Goal: Book appointment/travel/reservation

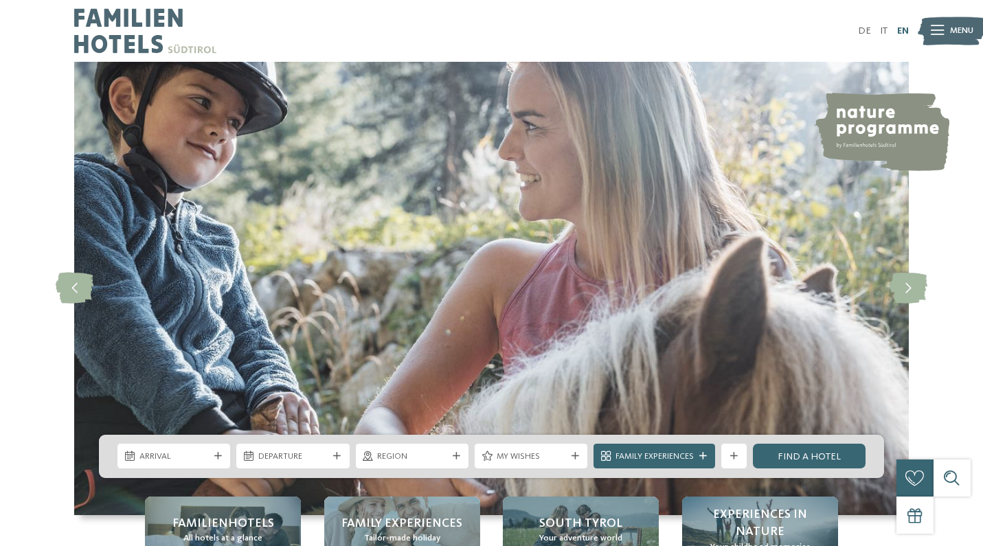
click at [900, 30] on link "EN" at bounding box center [903, 31] width 12 height 10
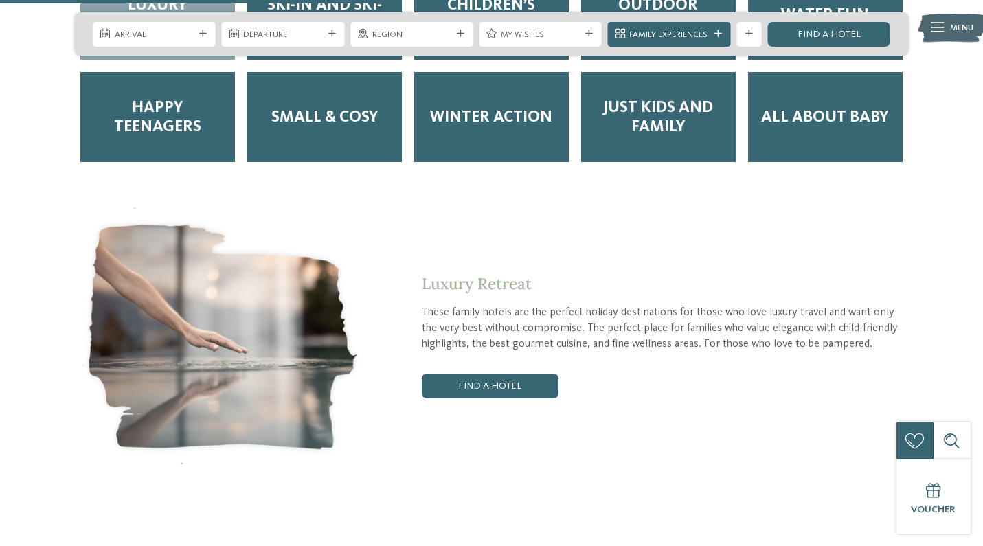
scroll to position [2269, 0]
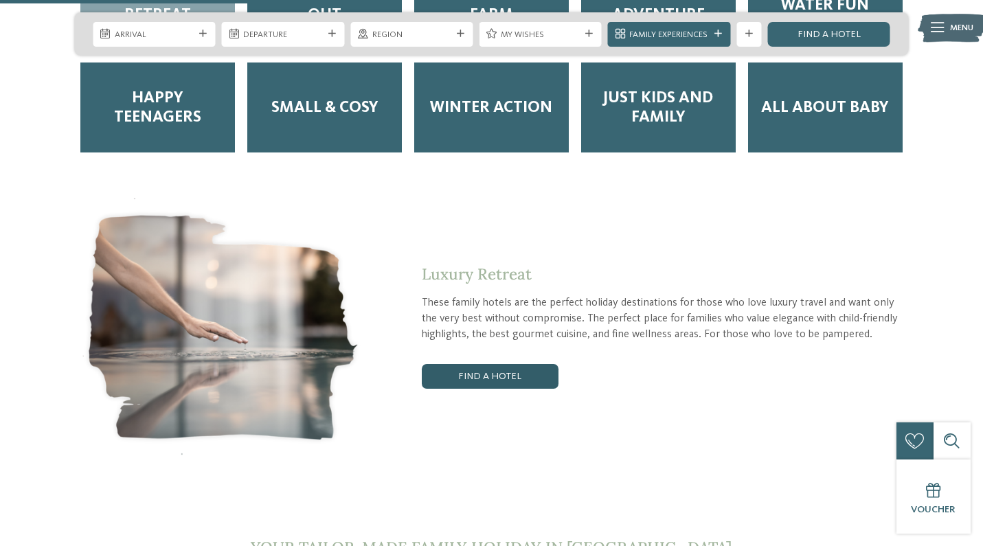
click at [528, 364] on link "Find a hotel" at bounding box center [490, 376] width 136 height 25
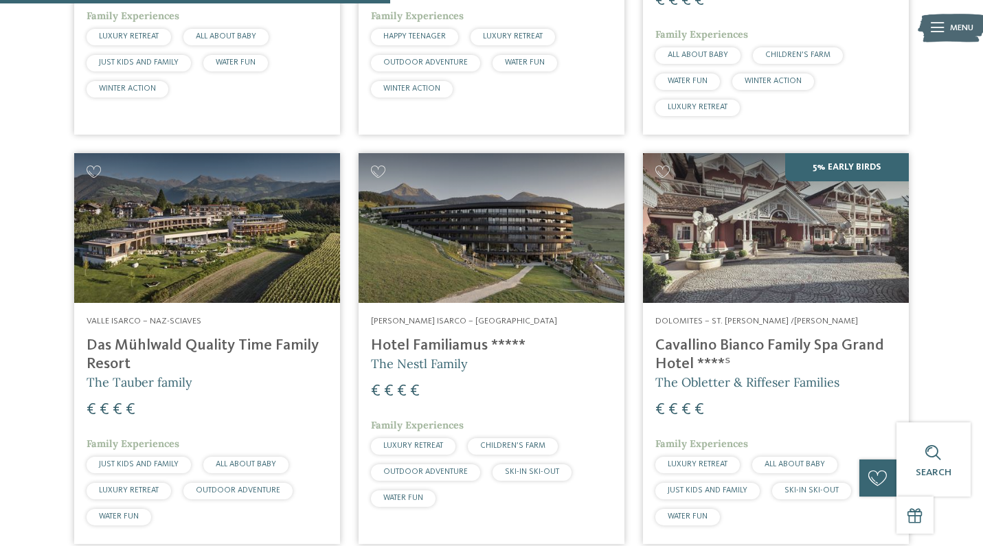
scroll to position [740, 0]
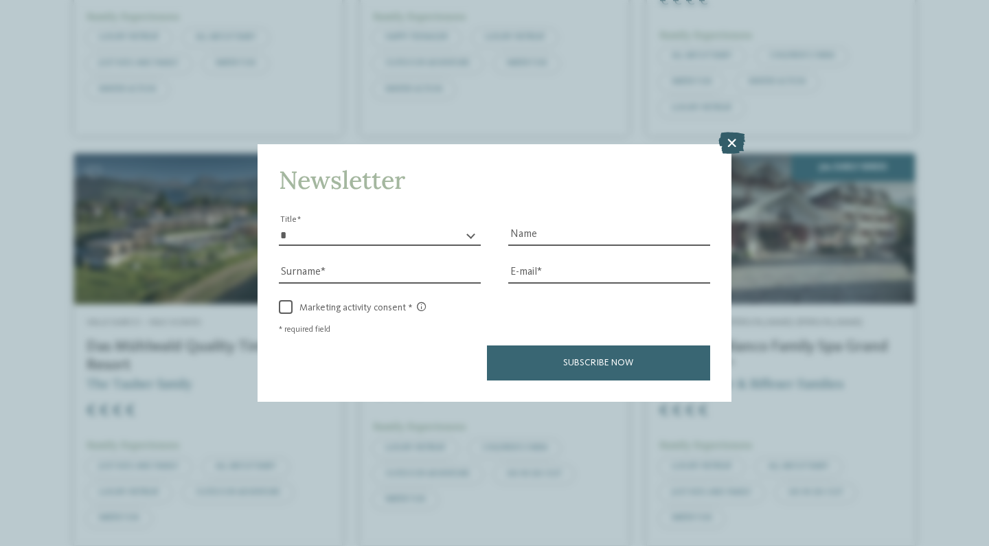
click at [730, 132] on icon at bounding box center [731, 143] width 27 height 22
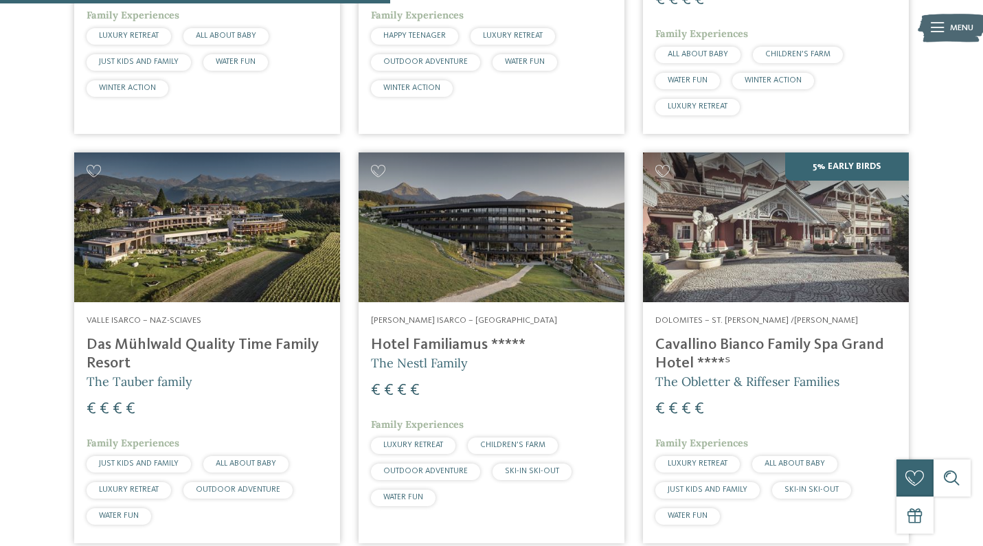
click at [251, 336] on h4 "Das Mühlwald Quality Time Family Resort" at bounding box center [207, 354] width 241 height 37
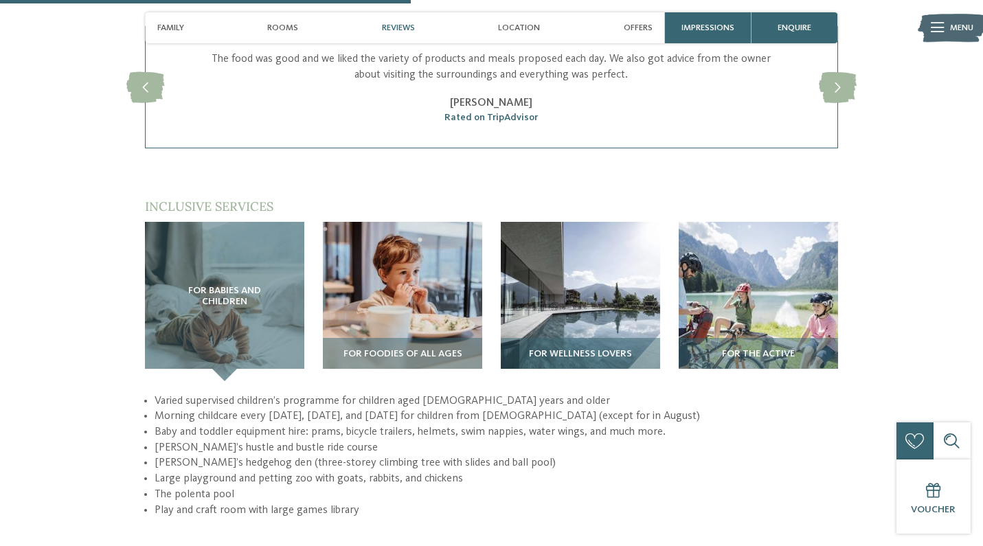
scroll to position [1797, 0]
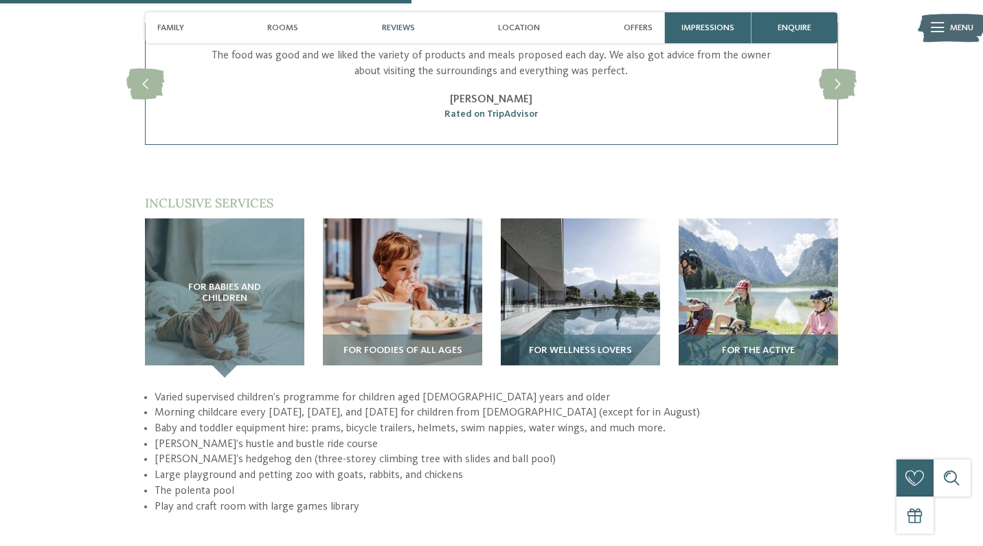
click at [746, 280] on img at bounding box center [758, 297] width 159 height 159
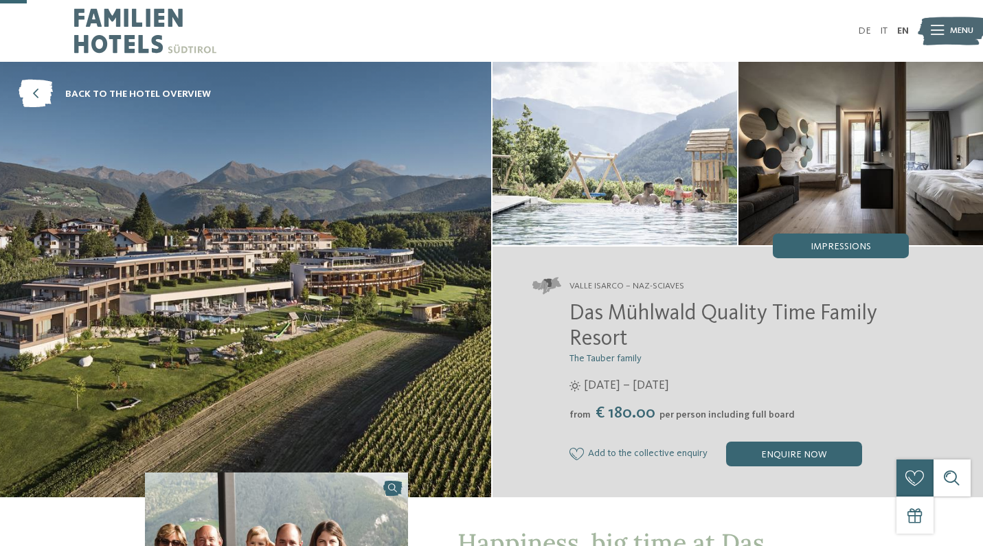
scroll to position [0, 0]
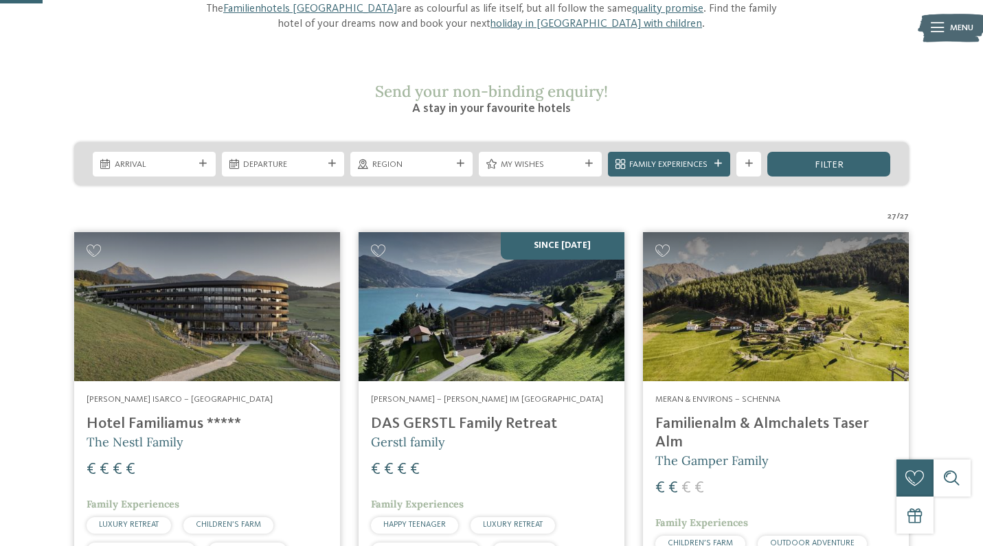
scroll to position [177, 0]
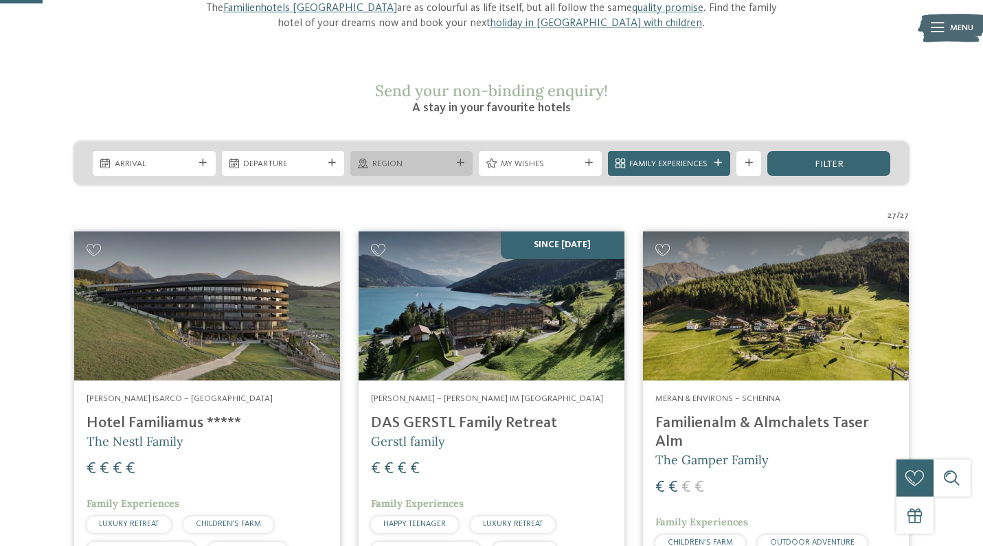
click at [431, 158] on span "Region" at bounding box center [411, 164] width 79 height 12
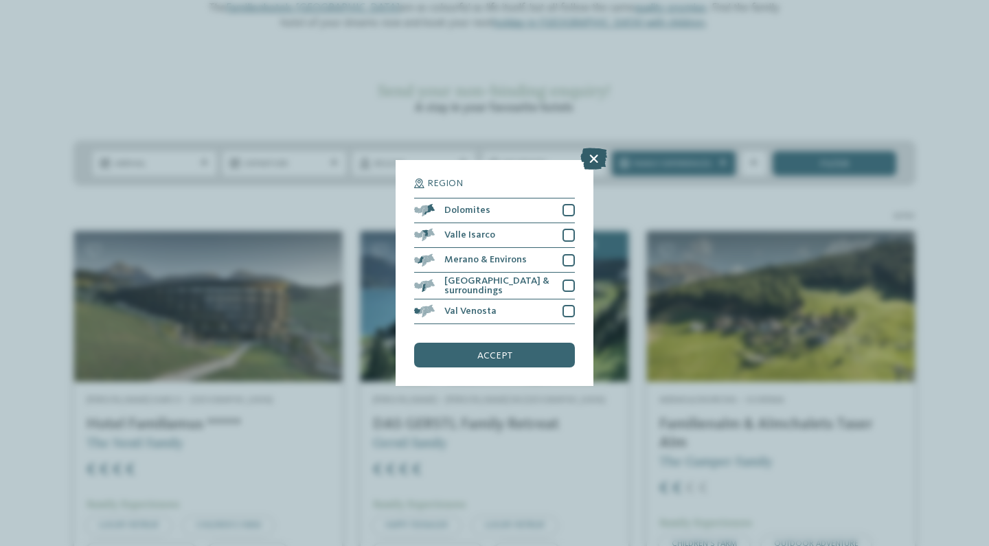
click at [591, 148] on icon at bounding box center [593, 159] width 27 height 22
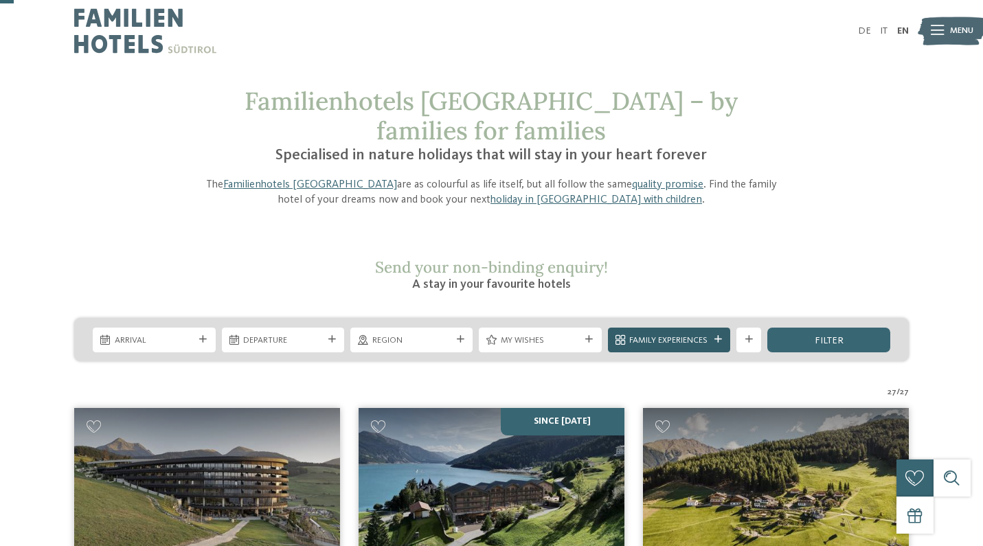
scroll to position [0, 0]
click at [709, 328] on div "Family Experiences" at bounding box center [669, 340] width 122 height 25
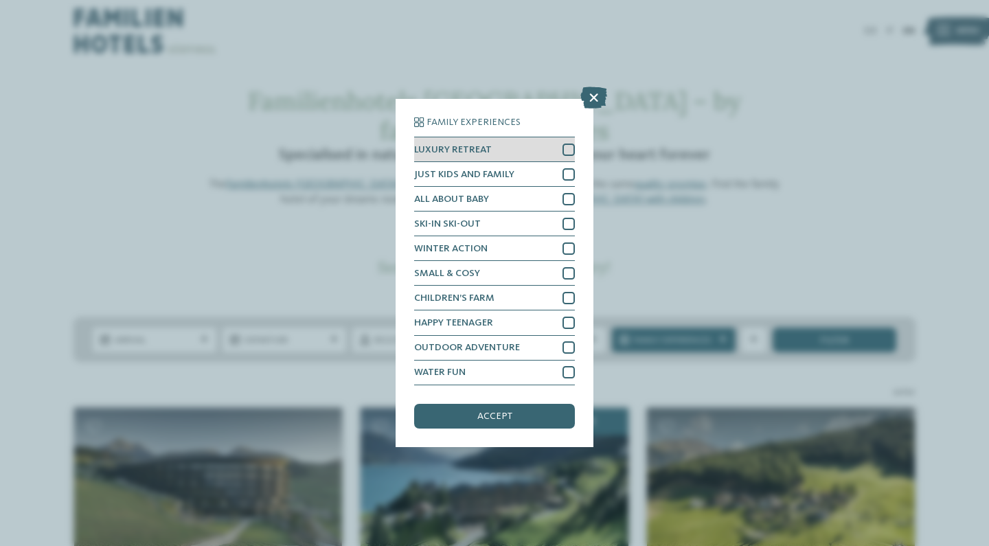
click at [568, 144] on div at bounding box center [568, 150] width 12 height 12
click at [512, 404] on div "accept" at bounding box center [494, 416] width 161 height 25
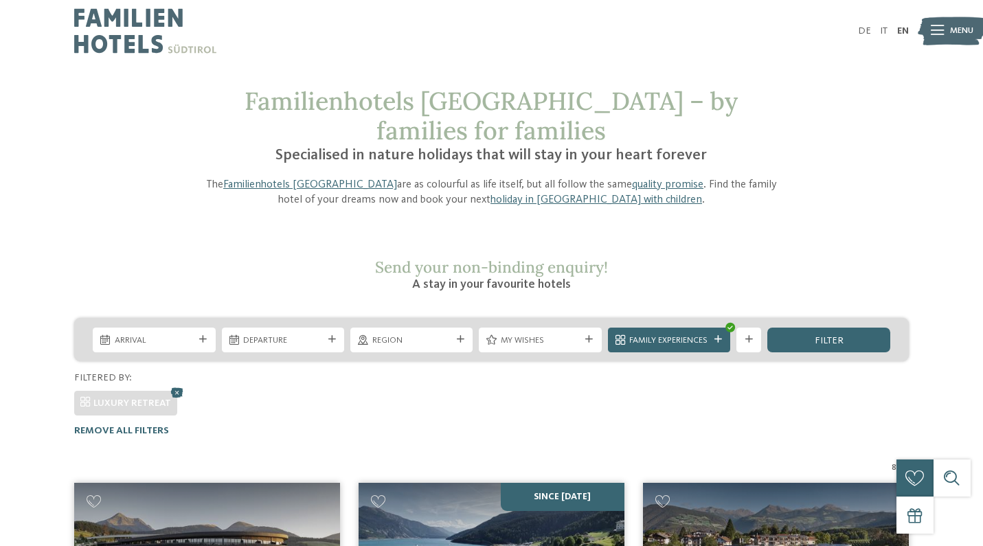
click at [188, 328] on div "Arrival" at bounding box center [154, 340] width 122 height 25
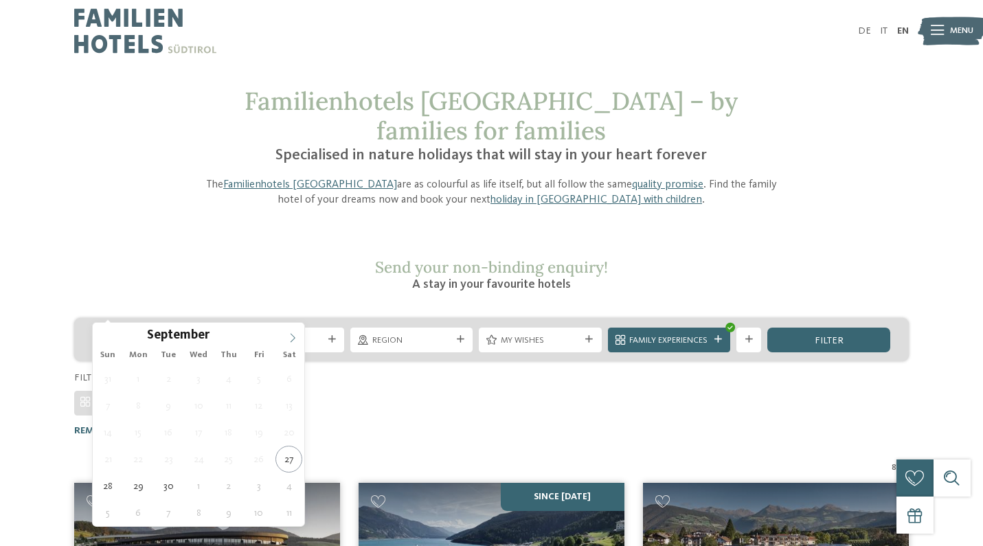
click at [290, 344] on span at bounding box center [292, 334] width 23 height 23
type input "****"
click at [290, 344] on span at bounding box center [292, 334] width 23 height 23
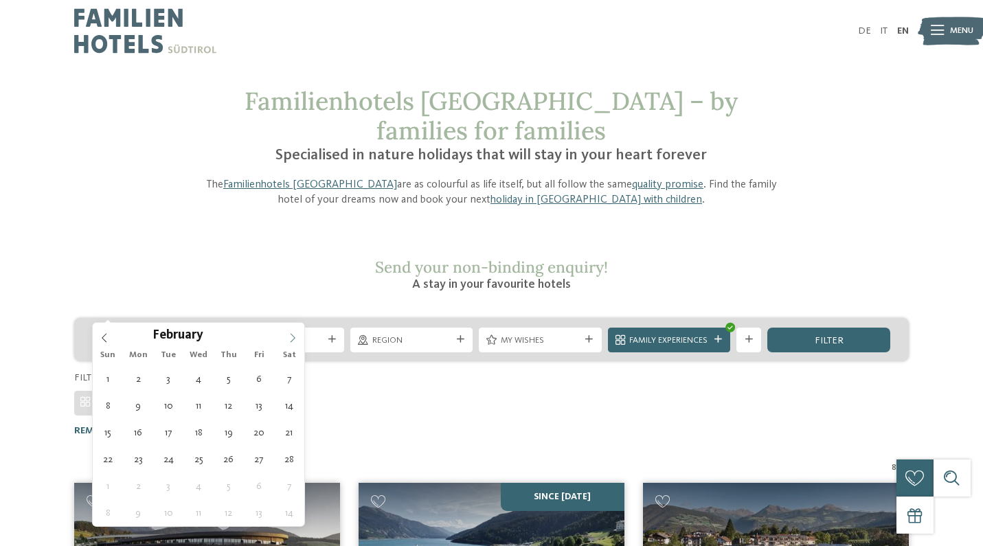
click at [290, 344] on span at bounding box center [292, 334] width 23 height 23
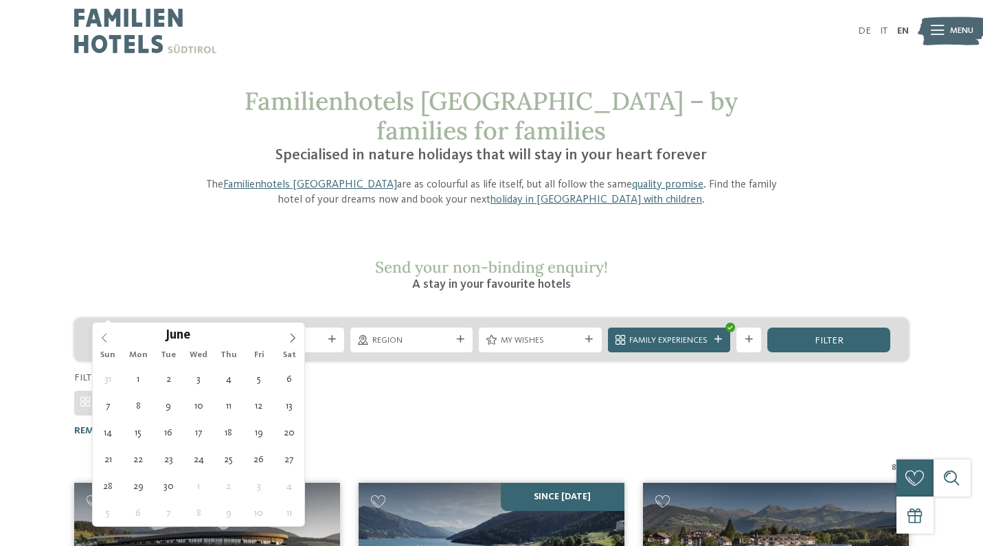
click at [108, 336] on icon at bounding box center [105, 338] width 10 height 10
type div "30.05.2026"
type input "****"
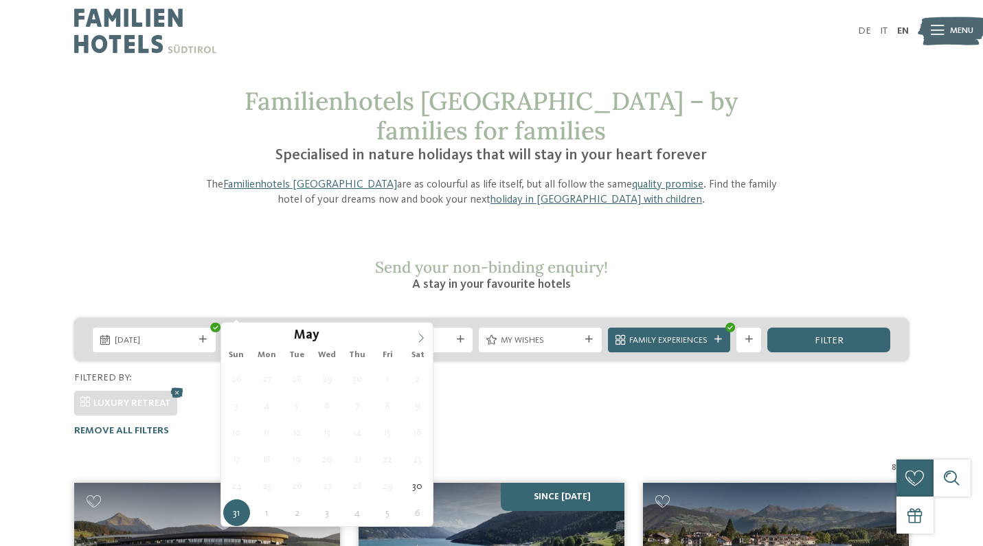
click at [420, 340] on icon at bounding box center [421, 338] width 10 height 10
type div "03.06.2026"
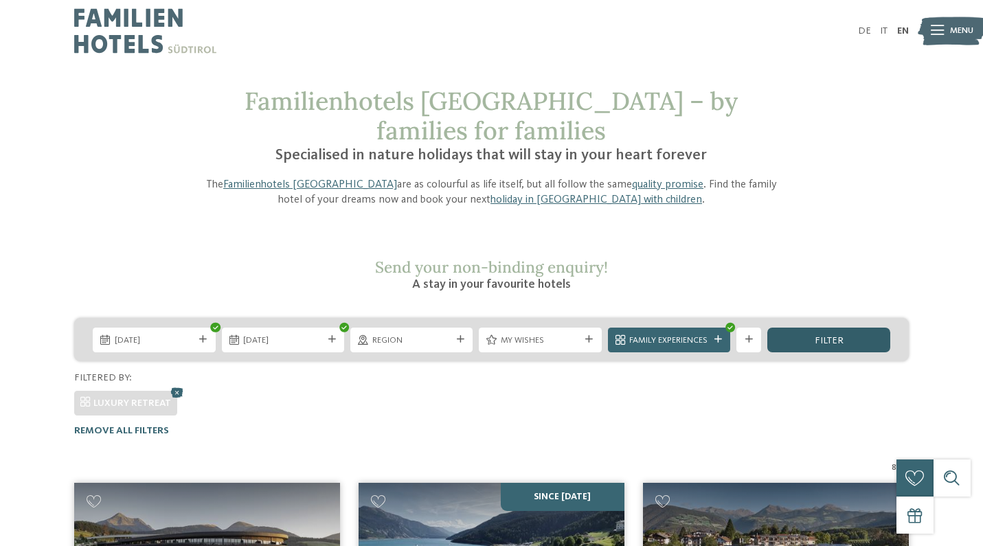
click at [806, 328] on div "filter" at bounding box center [828, 340] width 122 height 25
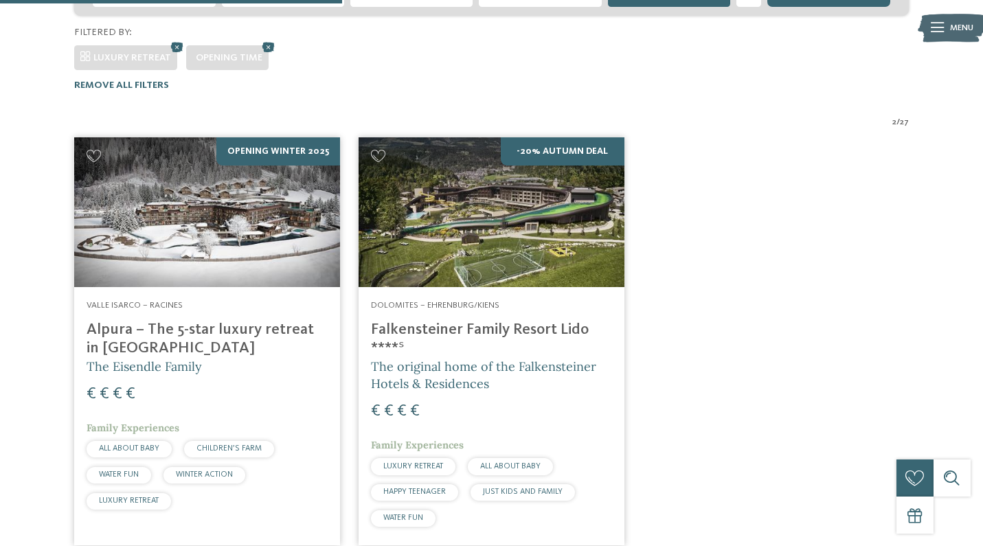
scroll to position [366, 0]
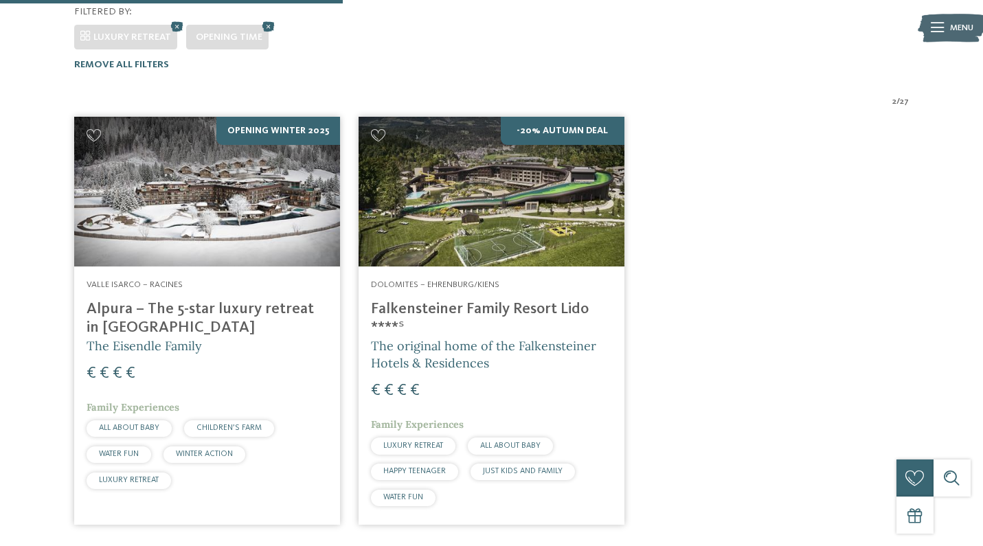
click at [229, 300] on h4 "Alpura – The 5-star luxury retreat in [GEOGRAPHIC_DATA]" at bounding box center [207, 318] width 241 height 37
click at [277, 193] on img at bounding box center [207, 192] width 266 height 150
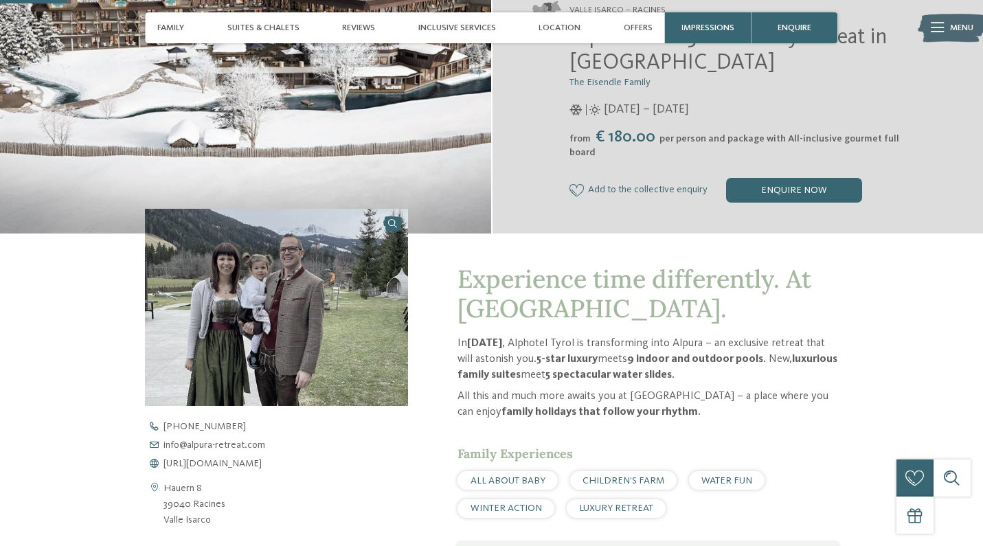
scroll to position [276, 0]
drag, startPoint x: 210, startPoint y: 517, endPoint x: 157, endPoint y: 517, distance: 53.6
click at [157, 517] on div "Hauern 8 39040 Racines [PERSON_NAME][GEOGRAPHIC_DATA]" at bounding box center [276, 504] width 263 height 47
click at [252, 517] on div "Hauern 8 39040 Racines [PERSON_NAME][GEOGRAPHIC_DATA]" at bounding box center [276, 504] width 263 height 47
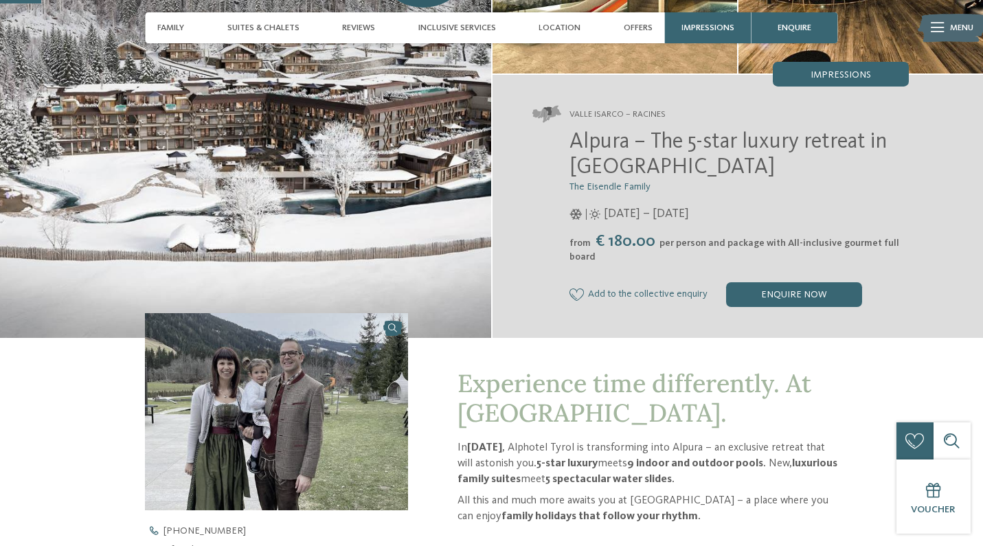
scroll to position [168, 0]
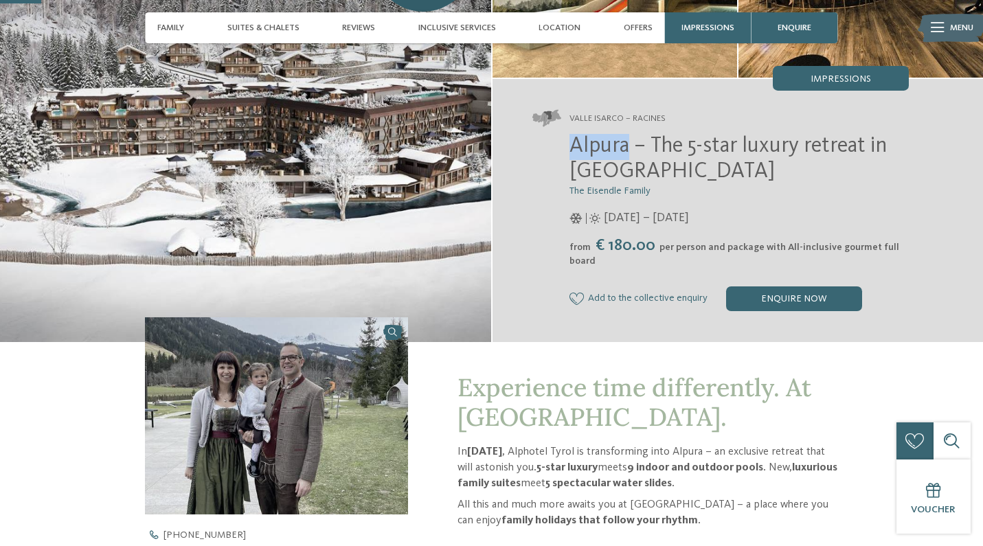
drag, startPoint x: 628, startPoint y: 139, endPoint x: 570, endPoint y: 139, distance: 58.4
click at [570, 139] on span "Alpura – The 5-star luxury retreat in [GEOGRAPHIC_DATA]" at bounding box center [727, 159] width 317 height 48
copy span "Alpura"
